Goal: Register for event/course

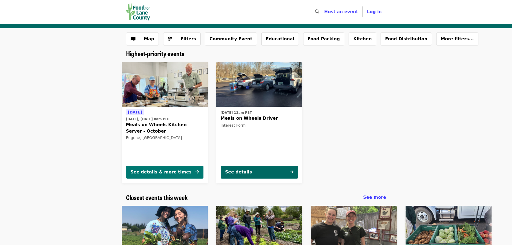
click at [157, 173] on div "See details & more times" at bounding box center [161, 172] width 61 height 6
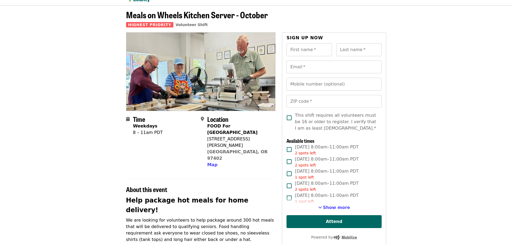
scroll to position [27, 0]
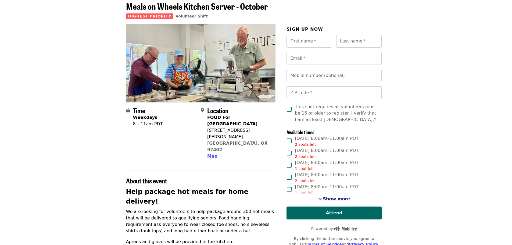
click at [340, 198] on span "Show more" at bounding box center [336, 198] width 27 height 5
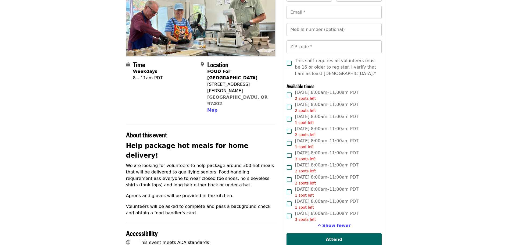
scroll to position [0, 0]
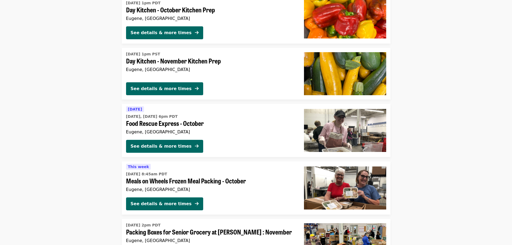
scroll to position [967, 0]
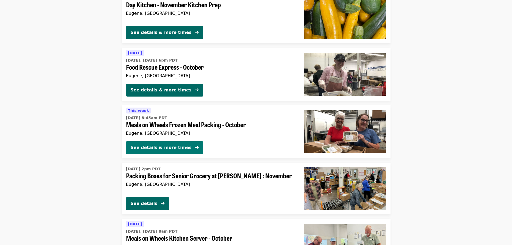
click at [170, 146] on div "See details & more times" at bounding box center [161, 147] width 61 height 6
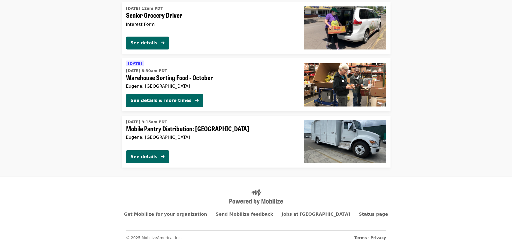
scroll to position [1296, 0]
click at [147, 158] on div "See details" at bounding box center [144, 156] width 27 height 6
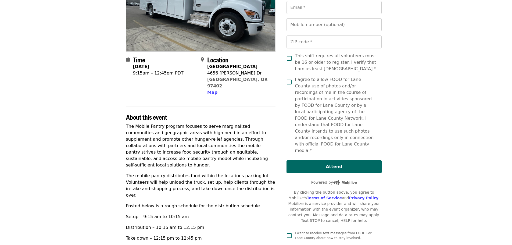
scroll to position [107, 0]
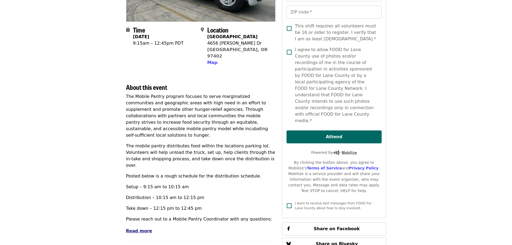
click at [141, 228] on span "Read more" at bounding box center [139, 230] width 26 height 5
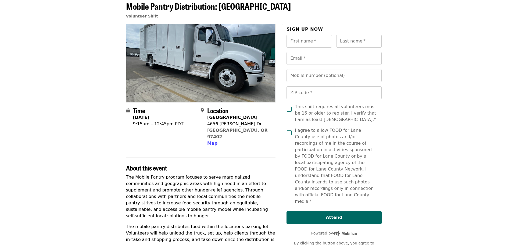
scroll to position [0, 0]
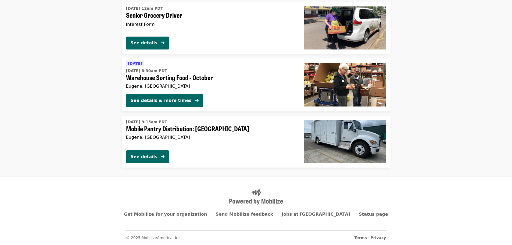
scroll to position [1296, 0]
click at [166, 101] on div "See details & more times" at bounding box center [161, 100] width 61 height 6
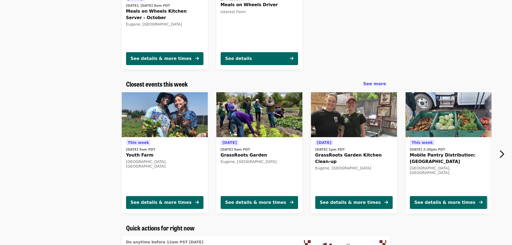
scroll to position [126, 0]
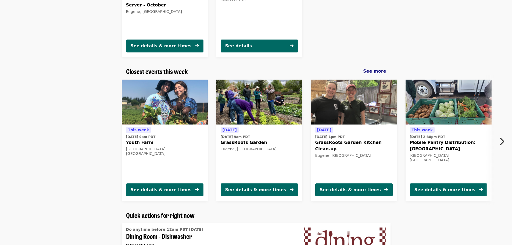
click at [376, 70] on span "See more" at bounding box center [374, 70] width 23 height 5
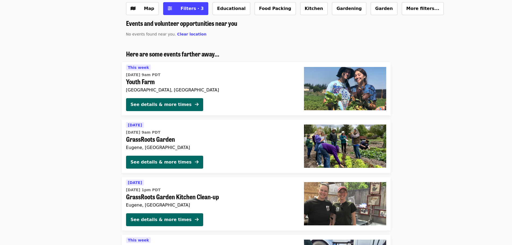
scroll to position [27, 0]
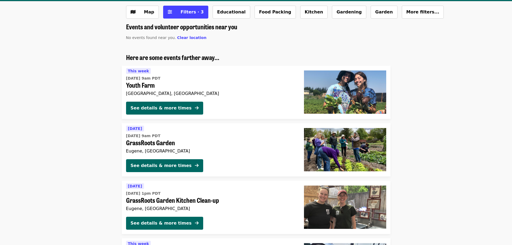
click at [352, 87] on img at bounding box center [345, 91] width 82 height 43
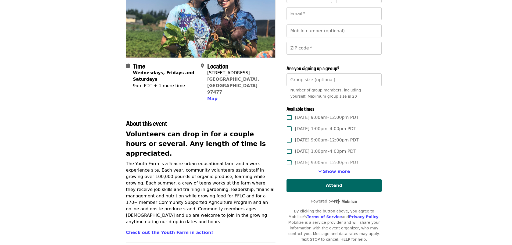
scroll to position [81, 0]
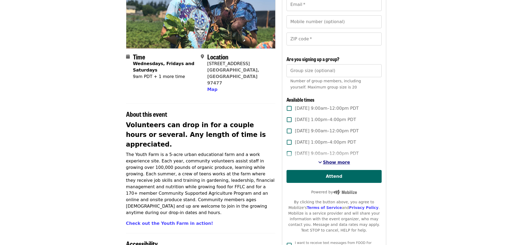
click at [328, 162] on span "Show more" at bounding box center [336, 162] width 27 height 5
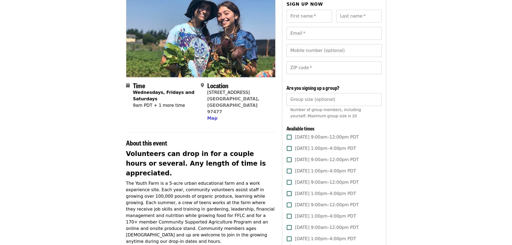
scroll to position [0, 0]
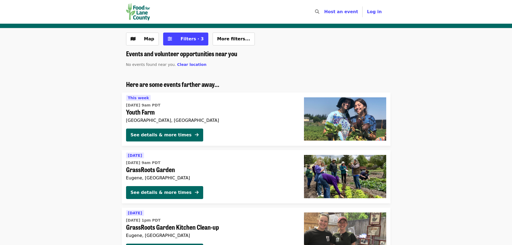
scroll to position [27, 0]
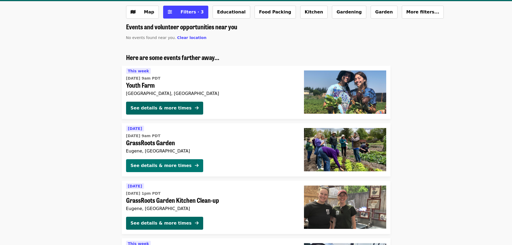
click at [159, 165] on div "See details & more times" at bounding box center [161, 165] width 61 height 6
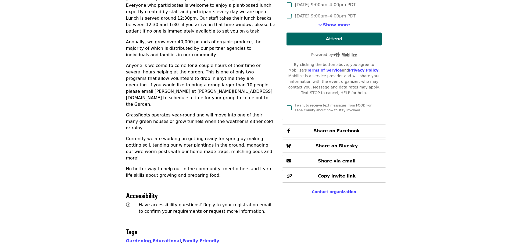
scroll to position [216, 0]
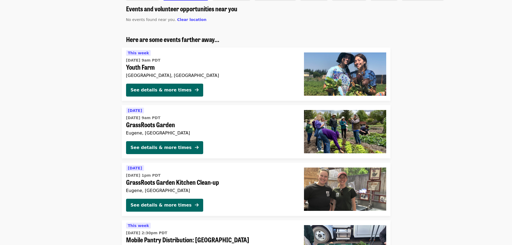
scroll to position [54, 0]
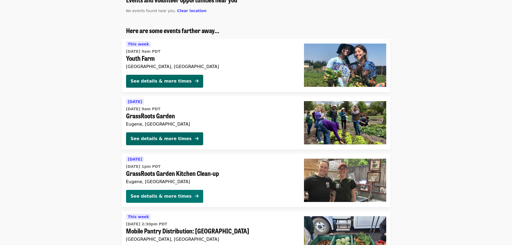
click at [154, 190] on button "See details & more times" at bounding box center [164, 196] width 77 height 13
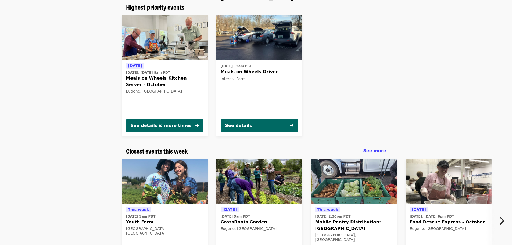
scroll to position [510, 0]
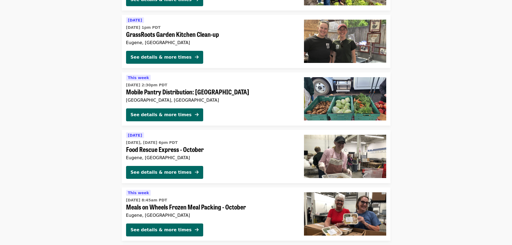
scroll to position [215, 0]
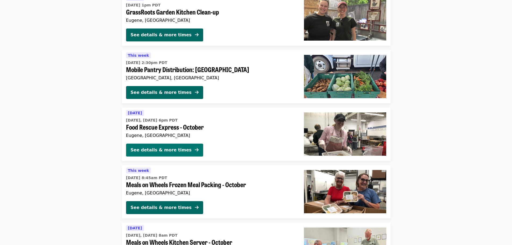
click at [161, 151] on div "See details & more times" at bounding box center [161, 150] width 61 height 6
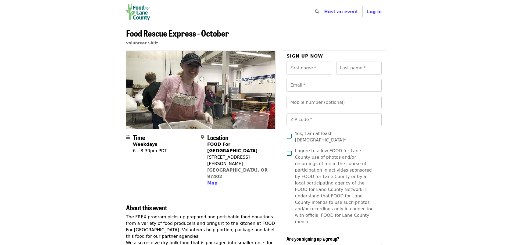
scroll to position [27, 0]
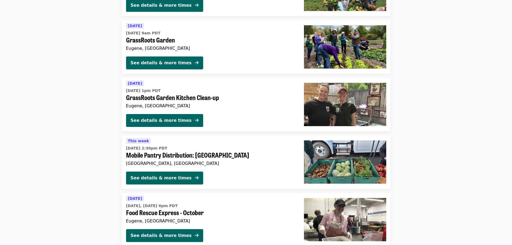
scroll to position [188, 0]
